Goal: Task Accomplishment & Management: Use online tool/utility

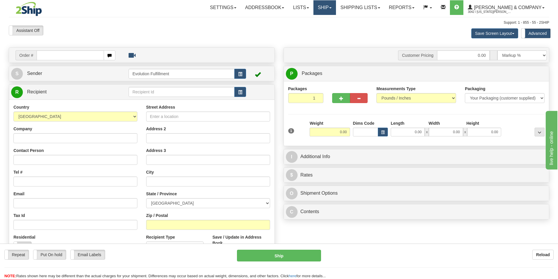
click at [336, 5] on link "Ship" at bounding box center [324, 7] width 23 height 15
click at [336, 2] on link "Ship" at bounding box center [324, 7] width 23 height 15
click at [330, 28] on span "OnHold / Order Queue" at bounding box center [308, 28] width 41 height 5
click at [340, 28] on div "Save Screen Layout Save Layout Reset to Default Standard Advanced" at bounding box center [439, 33] width 229 height 16
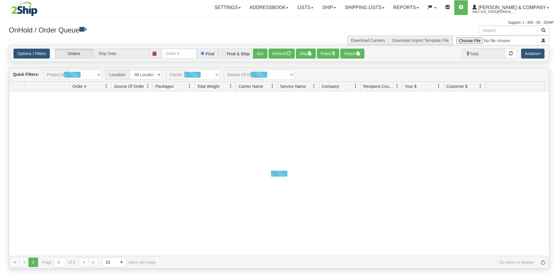
type input "[DATE]"
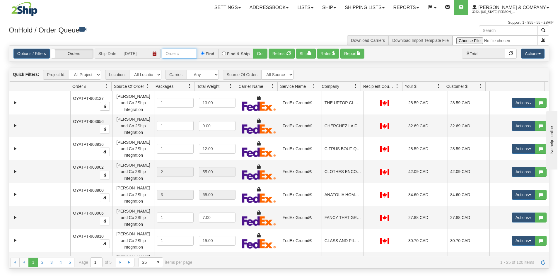
click at [170, 53] on input "text" at bounding box center [179, 54] width 35 height 10
type input "OYATPT-904191"
click at [264, 55] on button "Go!" at bounding box center [260, 54] width 14 height 10
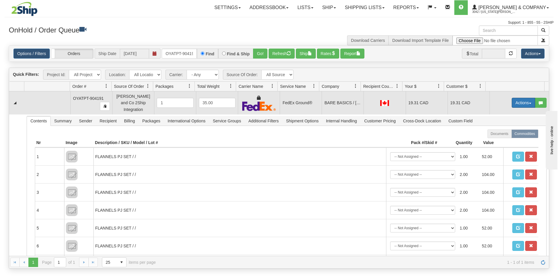
click at [516, 101] on button "Actions" at bounding box center [523, 103] width 23 height 10
click at [499, 135] on span "Ship" at bounding box center [500, 136] width 12 height 5
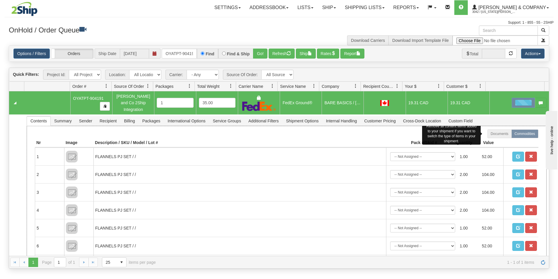
click at [499, 135] on label "Documents" at bounding box center [499, 133] width 24 height 9
click at [280, 55] on button "Refresh" at bounding box center [282, 54] width 26 height 10
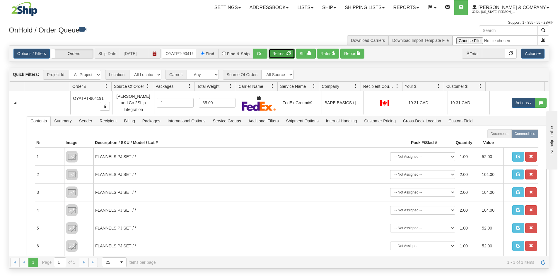
click at [286, 56] on button "Refresh" at bounding box center [282, 54] width 26 height 10
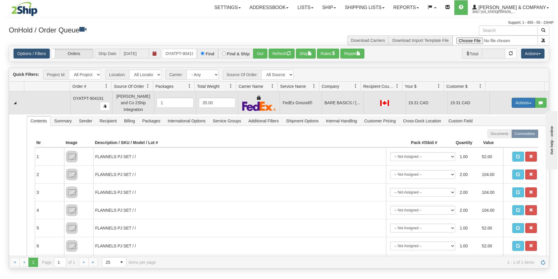
click at [512, 103] on button "Actions" at bounding box center [523, 103] width 23 height 10
click at [501, 135] on link "Ship" at bounding box center [511, 137] width 47 height 8
drag, startPoint x: 165, startPoint y: 52, endPoint x: 199, endPoint y: 58, distance: 34.5
click at [199, 58] on div "OYATPT-904191 Find Find & Ship Go!" at bounding box center [215, 54] width 106 height 10
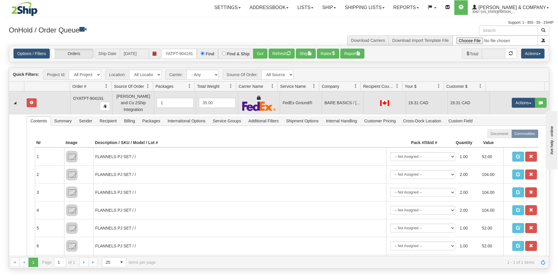
scroll to position [0, 0]
click at [199, 58] on div "Find" at bounding box center [207, 54] width 21 height 10
drag, startPoint x: 163, startPoint y: 52, endPoint x: 177, endPoint y: 54, distance: 14.3
click at [171, 54] on input "OYATPT-904191" at bounding box center [179, 54] width 35 height 10
click at [274, 54] on button "Refresh" at bounding box center [282, 54] width 26 height 10
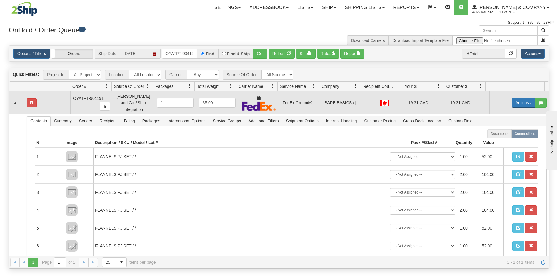
click at [513, 101] on button "Actions" at bounding box center [523, 103] width 23 height 10
click at [494, 135] on span "Ship" at bounding box center [500, 136] width 12 height 5
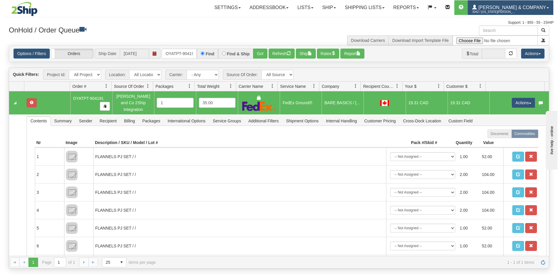
click at [528, 7] on span "[PERSON_NAME] & Company" at bounding box center [511, 7] width 69 height 5
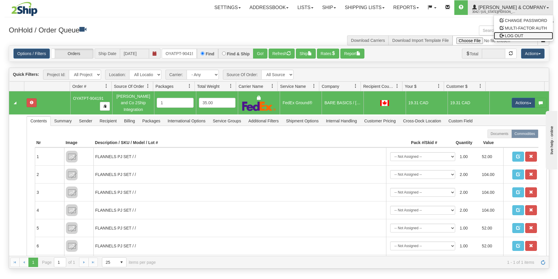
click at [514, 35] on span "LOG OUT" at bounding box center [514, 35] width 18 height 5
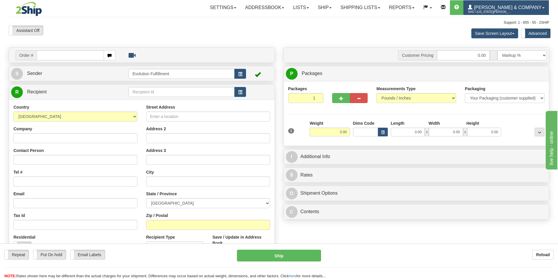
click at [528, 7] on span "[PERSON_NAME] & Company" at bounding box center [506, 7] width 69 height 5
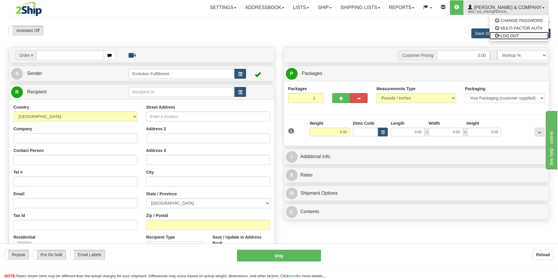
click at [515, 35] on span "LOG OUT" at bounding box center [509, 35] width 18 height 5
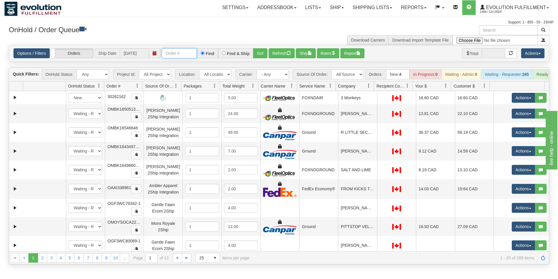
click at [177, 54] on input "text" at bounding box center [179, 53] width 35 height 10
type input "OTOFW47172-1"
